Goal: Communication & Community: Participate in discussion

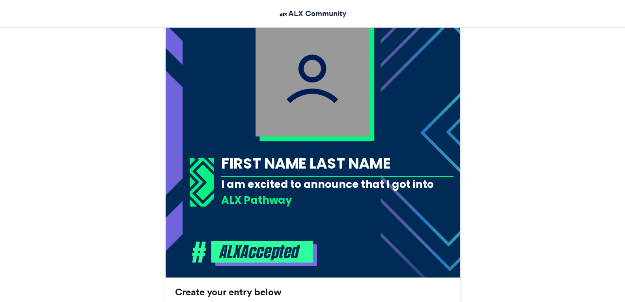
scroll to position [277, 0]
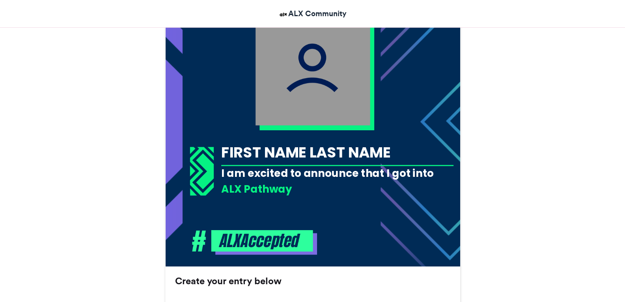
click at [326, 153] on div "FIRST NAME LAST NAME" at bounding box center [337, 152] width 232 height 21
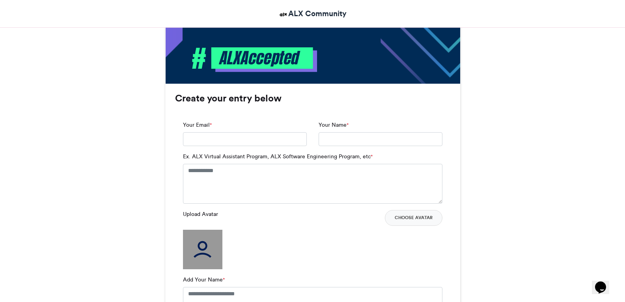
scroll to position [464, 0]
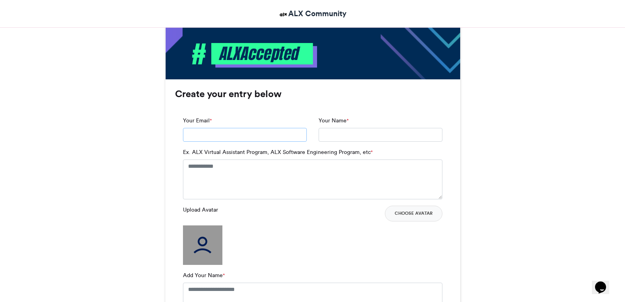
click at [209, 130] on input "Your Email *" at bounding box center [245, 135] width 124 height 14
type input "**********"
click at [330, 138] on input "Your Name *" at bounding box center [381, 135] width 124 height 14
type input "**********"
click at [209, 172] on textarea "Ex. ALX Virtual Assistant Program, ALX Software Engineering Program, etc *" at bounding box center [312, 178] width 259 height 39
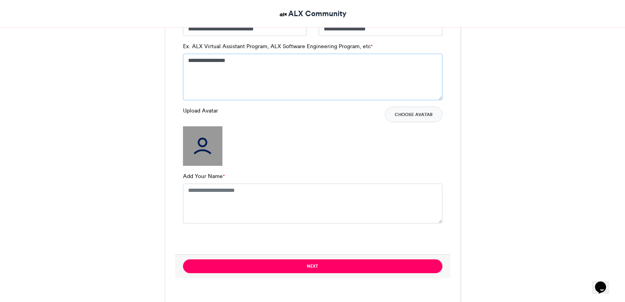
scroll to position [580, 0]
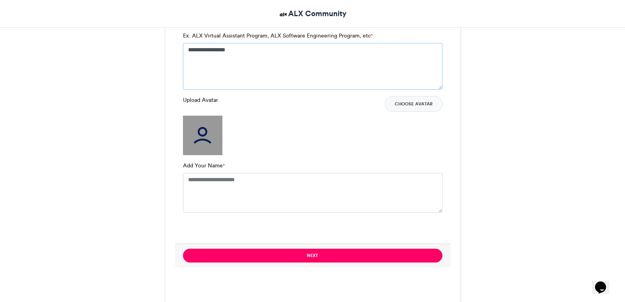
type textarea "**********"
click at [222, 179] on textarea "Add Your Name *" at bounding box center [312, 192] width 259 height 39
type textarea "**********"
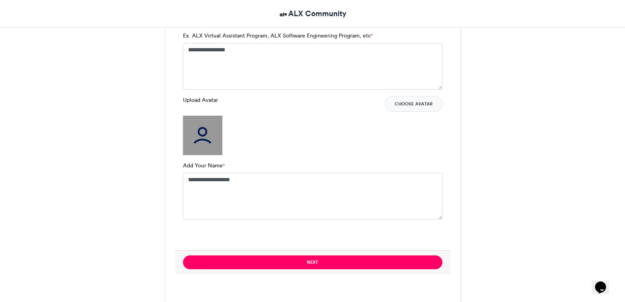
click at [200, 136] on img at bounding box center [202, 135] width 39 height 39
click at [201, 138] on img at bounding box center [202, 135] width 39 height 39
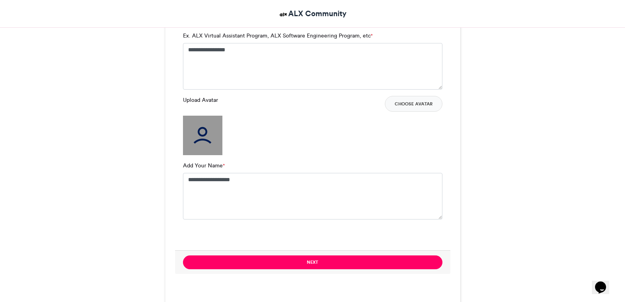
click at [201, 138] on img at bounding box center [202, 135] width 39 height 39
click at [202, 100] on label "Upload Avatar" at bounding box center [200, 100] width 35 height 8
click at [401, 106] on button "Choose Avatar" at bounding box center [414, 104] width 58 height 16
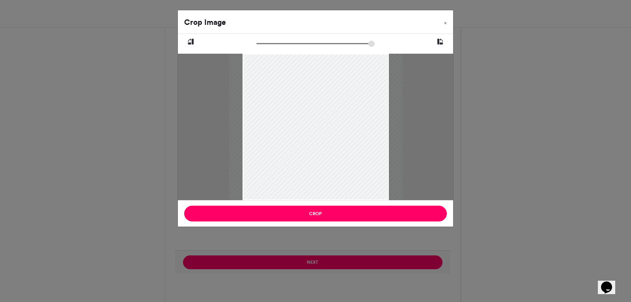
type input "******"
drag, startPoint x: 261, startPoint y: 44, endPoint x: 229, endPoint y: 53, distance: 33.6
click at [256, 47] on input "zoom" at bounding box center [315, 43] width 118 height 7
drag, startPoint x: 337, startPoint y: 87, endPoint x: 334, endPoint y: 128, distance: 41.6
click at [334, 128] on div at bounding box center [315, 168] width 146 height 260
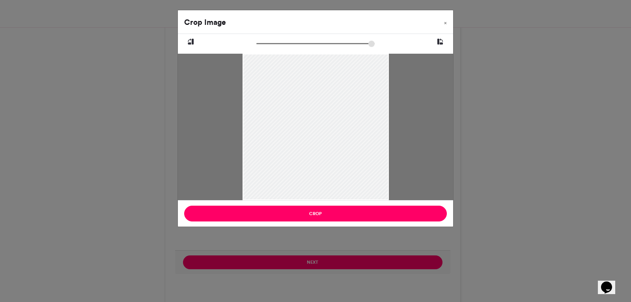
click at [324, 134] on div at bounding box center [315, 169] width 146 height 260
click at [318, 260] on div "Crop Image × Crop" at bounding box center [315, 151] width 631 height 302
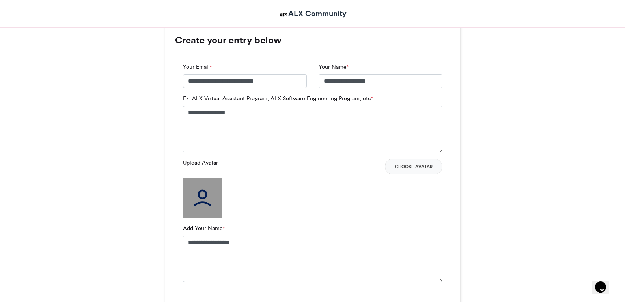
scroll to position [526, 0]
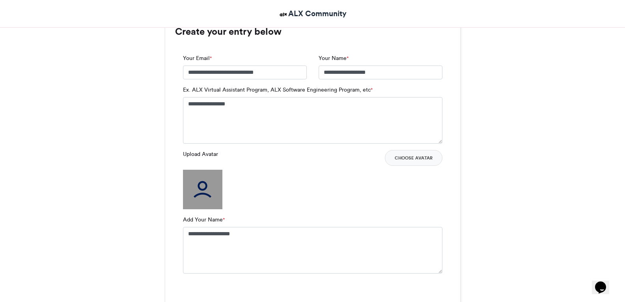
click at [205, 152] on label "Upload Avatar" at bounding box center [200, 154] width 35 height 8
click at [404, 159] on button "Choose Avatar" at bounding box center [414, 158] width 58 height 16
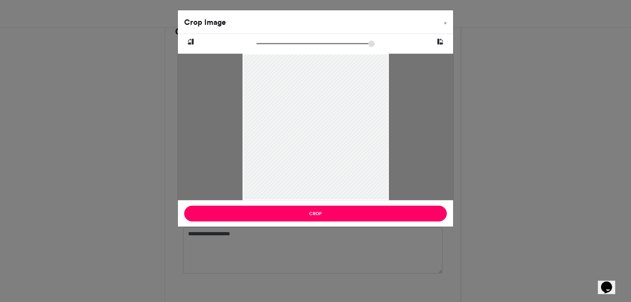
drag, startPoint x: 315, startPoint y: 85, endPoint x: 316, endPoint y: 141, distance: 56.4
click at [316, 141] on div at bounding box center [315, 183] width 146 height 260
drag, startPoint x: 316, startPoint y: 140, endPoint x: 315, endPoint y: 131, distance: 8.8
click at [315, 131] on div at bounding box center [315, 175] width 146 height 260
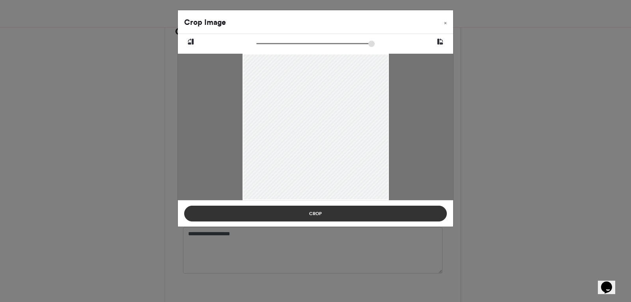
click at [316, 211] on button "Crop" at bounding box center [315, 213] width 263 height 16
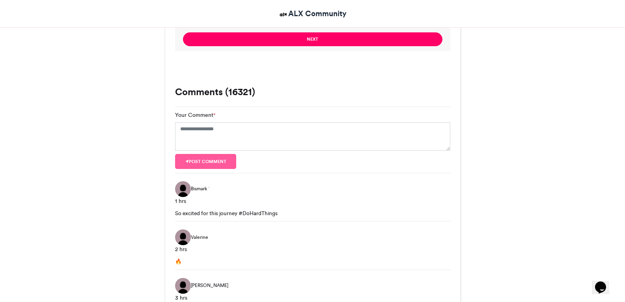
scroll to position [805, 0]
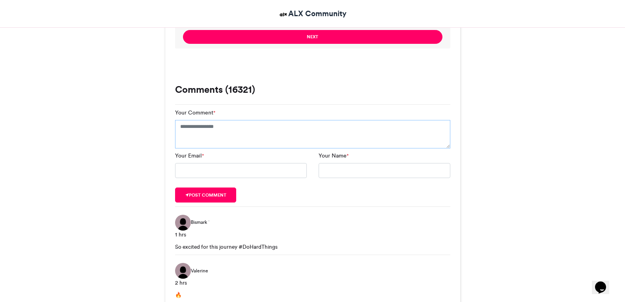
click at [204, 135] on textarea "Your Comment *" at bounding box center [312, 134] width 275 height 28
type textarea "*"
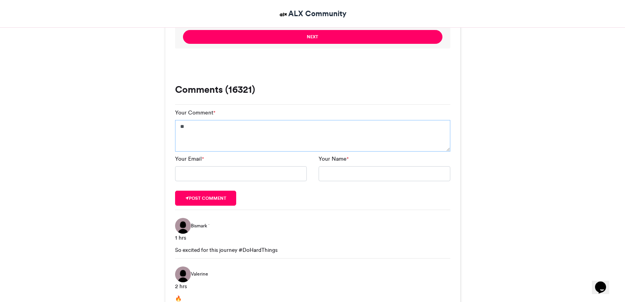
type textarea "*"
type textarea "**********"
click at [190, 171] on input "Your Email *" at bounding box center [241, 173] width 132 height 15
type input "**********"
click at [341, 172] on input "Your Name *" at bounding box center [385, 173] width 132 height 15
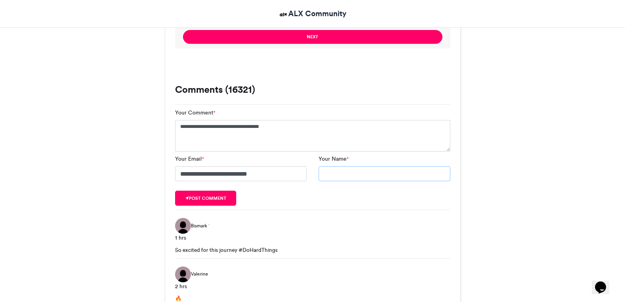
type input "**********"
click at [186, 203] on button "Post comment" at bounding box center [206, 197] width 62 height 15
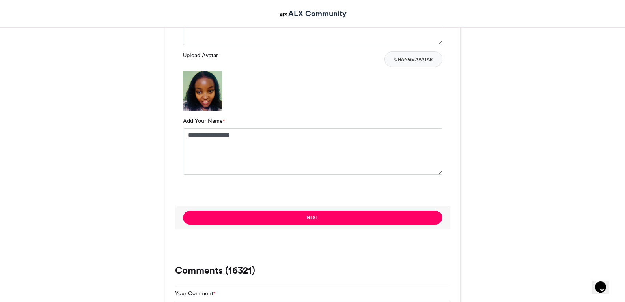
scroll to position [629, 0]
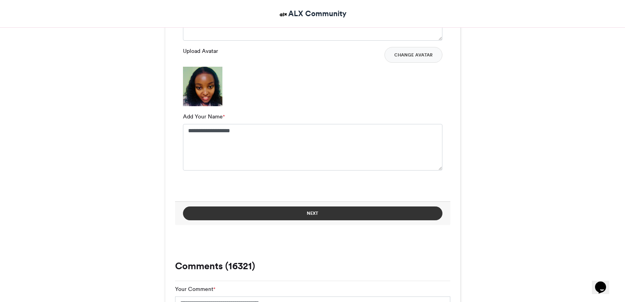
click at [320, 214] on button "Next" at bounding box center [312, 213] width 259 height 14
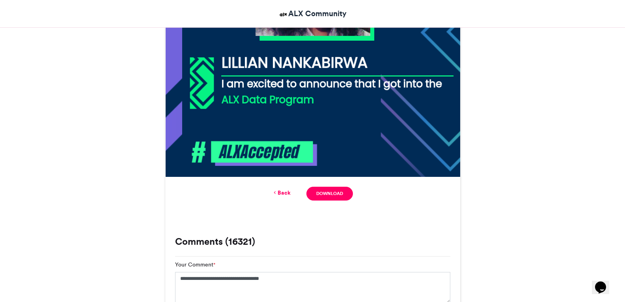
scroll to position [368, 0]
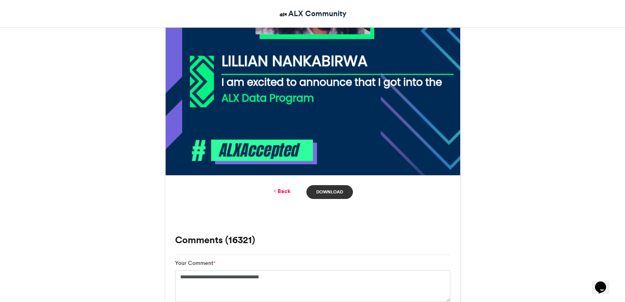
click at [325, 192] on link "Download" at bounding box center [329, 192] width 46 height 14
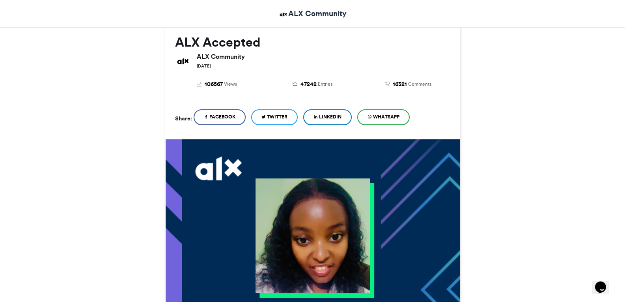
scroll to position [108, 0]
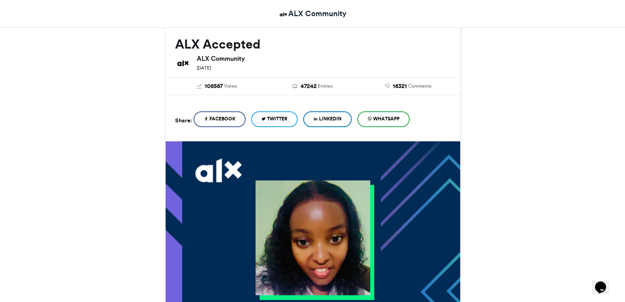
click at [378, 119] on span "WhatsApp" at bounding box center [386, 118] width 26 height 7
click at [384, 116] on span "WhatsApp" at bounding box center [386, 118] width 26 height 7
